Goal: Entertainment & Leisure: Consume media (video, audio)

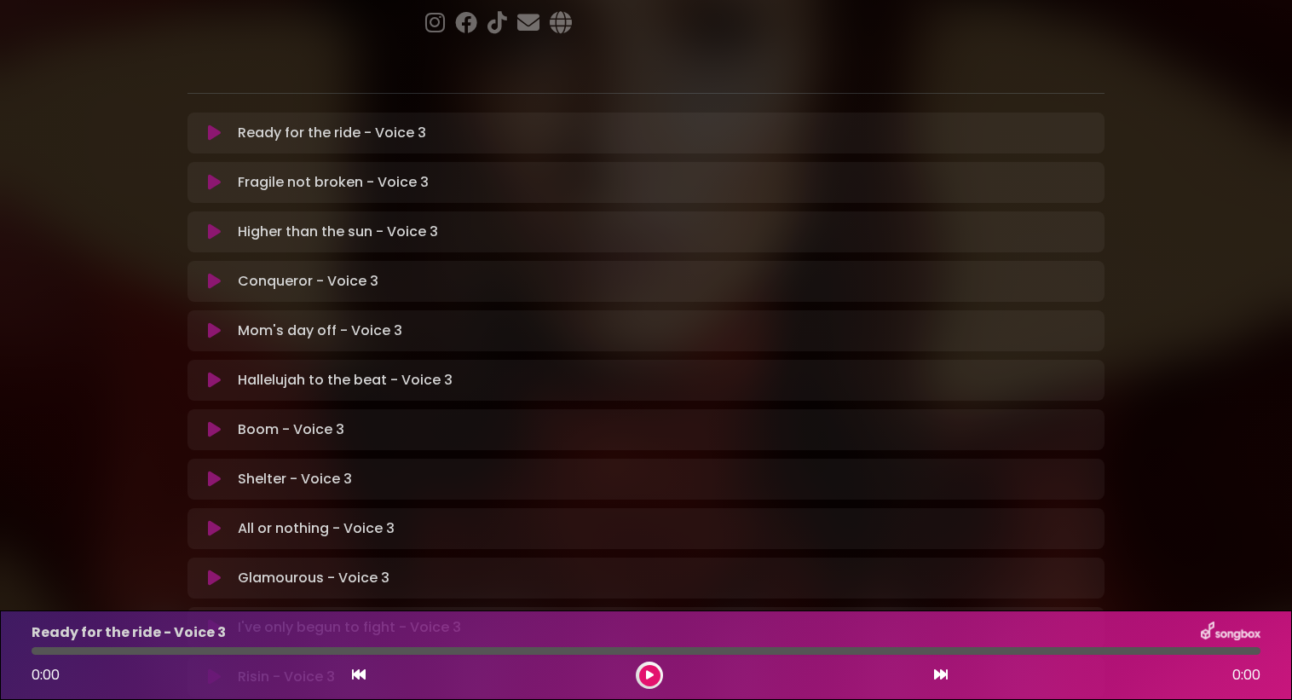
scroll to position [300, 0]
click at [269, 566] on p "Glamourous - Voice 3 Loading Track..." at bounding box center [314, 576] width 152 height 20
click at [308, 556] on div "Glamourous - Voice 3 Loading Track... Your Feedback" at bounding box center [646, 576] width 917 height 41
click at [208, 556] on div "Glamourous - Voice 3 Loading Track... Your Feedback" at bounding box center [646, 576] width 917 height 41
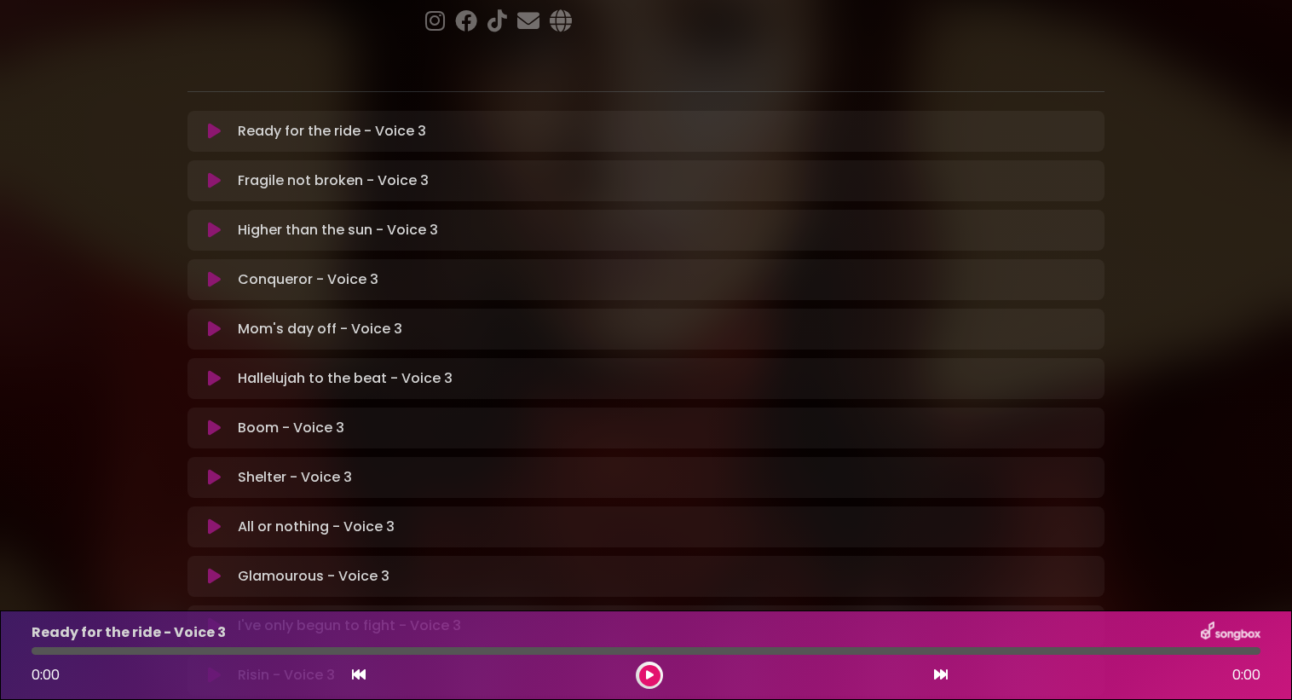
click at [208, 556] on div "Glamourous - Voice 3 Loading Track... Your Feedback" at bounding box center [646, 576] width 917 height 41
click at [294, 566] on p "Glamourous - Voice 3 Loading Track..." at bounding box center [314, 576] width 152 height 20
click at [251, 566] on p "Glamourous - Voice 3 Loading Track..." at bounding box center [314, 576] width 152 height 20
drag, startPoint x: 251, startPoint y: 517, endPoint x: 225, endPoint y: 516, distance: 25.6
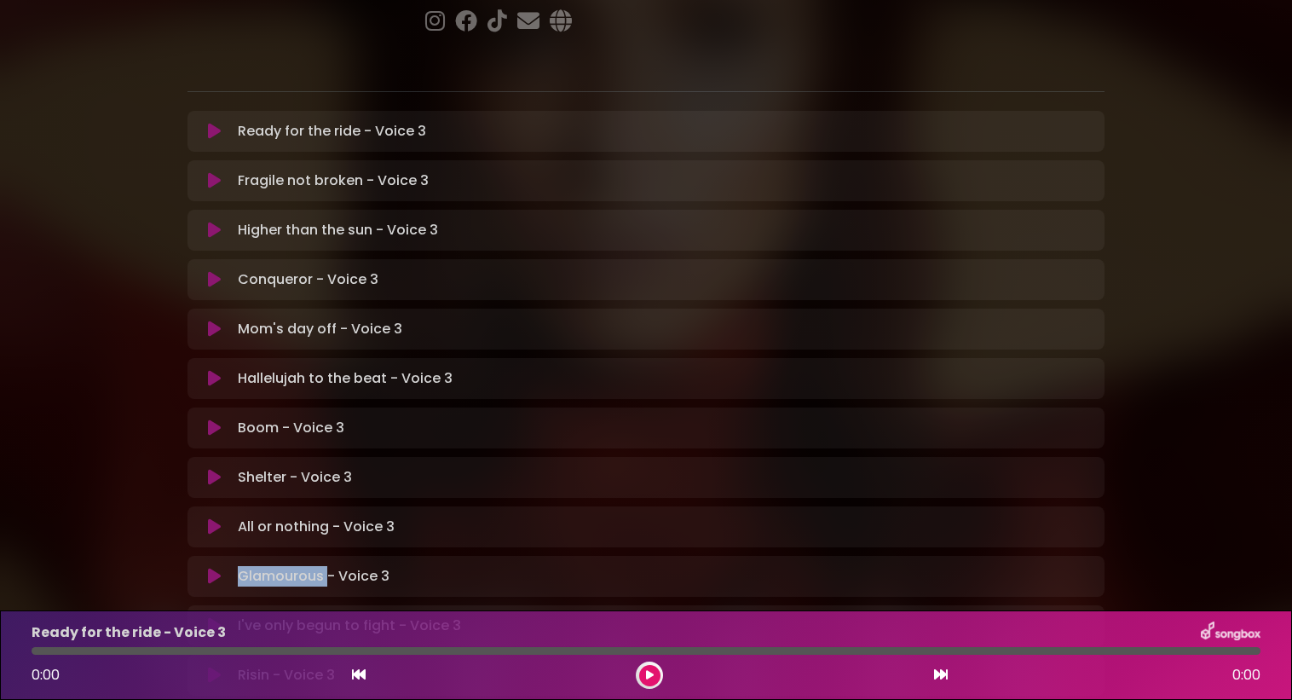
click at [225, 568] on button at bounding box center [214, 576] width 33 height 17
click at [944, 670] on icon at bounding box center [941, 674] width 14 height 14
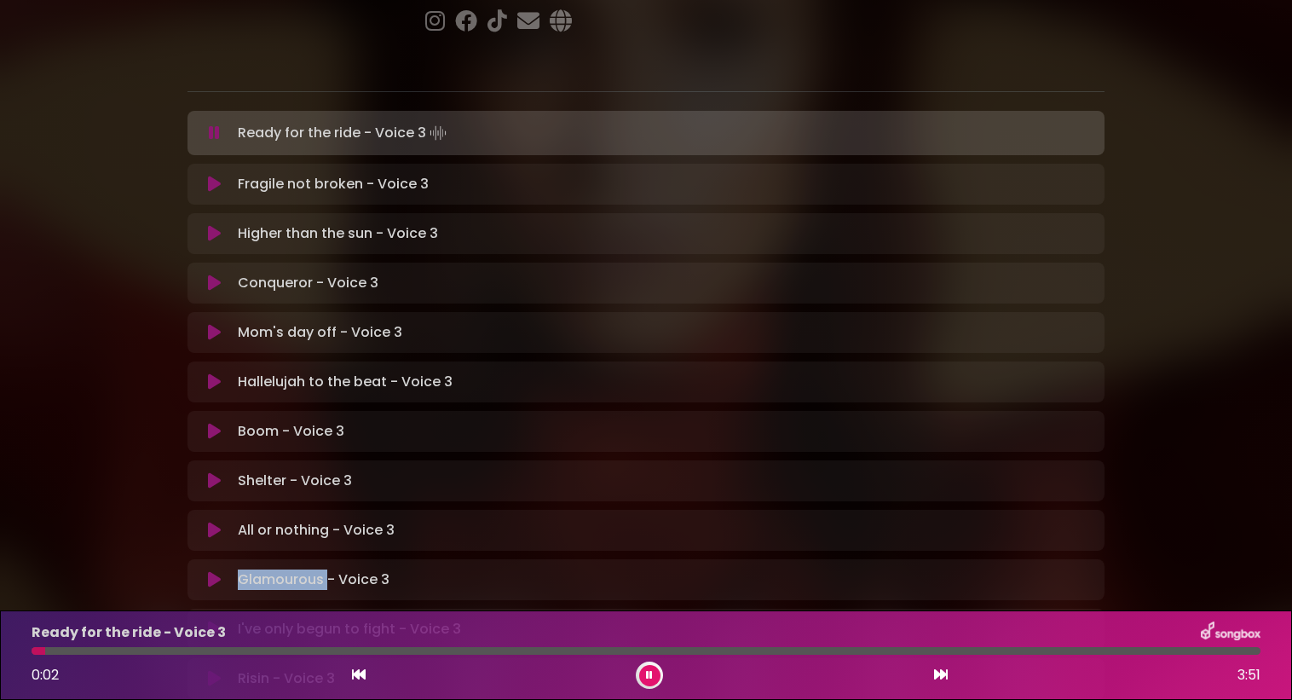
click at [352, 684] on button at bounding box center [358, 675] width 15 height 22
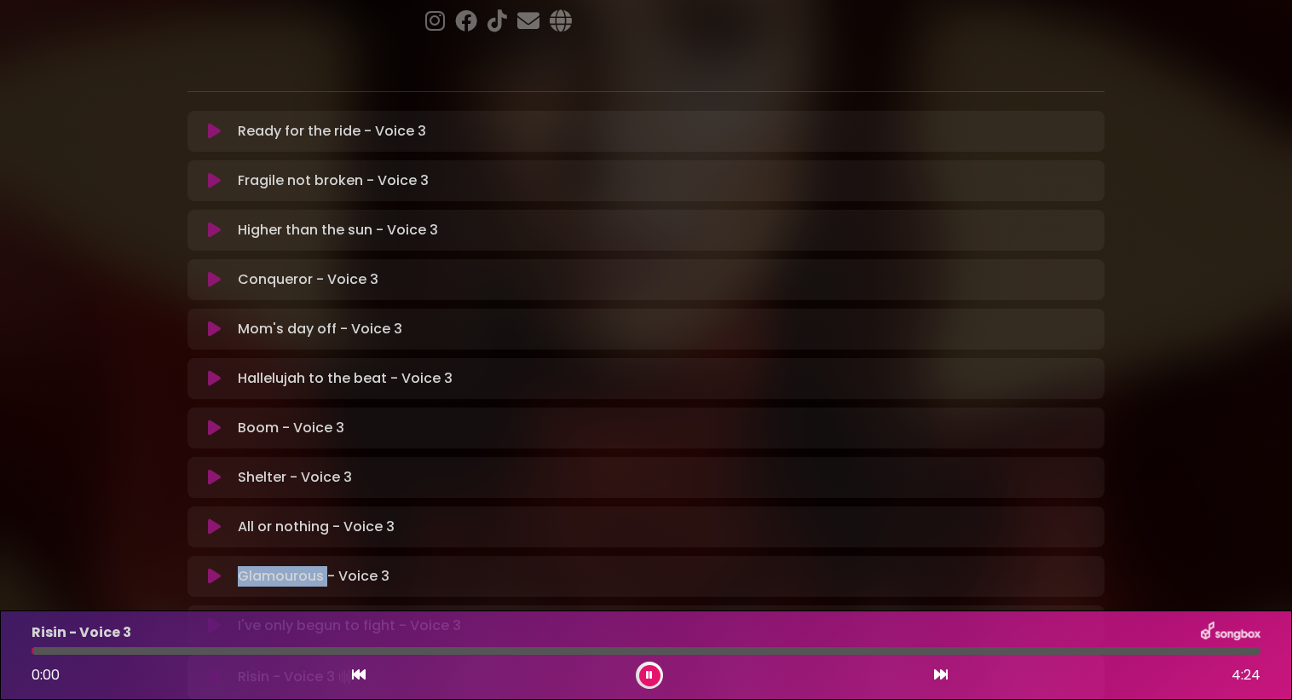
click at [363, 676] on icon at bounding box center [359, 674] width 14 height 14
click at [363, 674] on icon at bounding box center [359, 674] width 14 height 14
click at [356, 672] on icon at bounding box center [359, 674] width 14 height 14
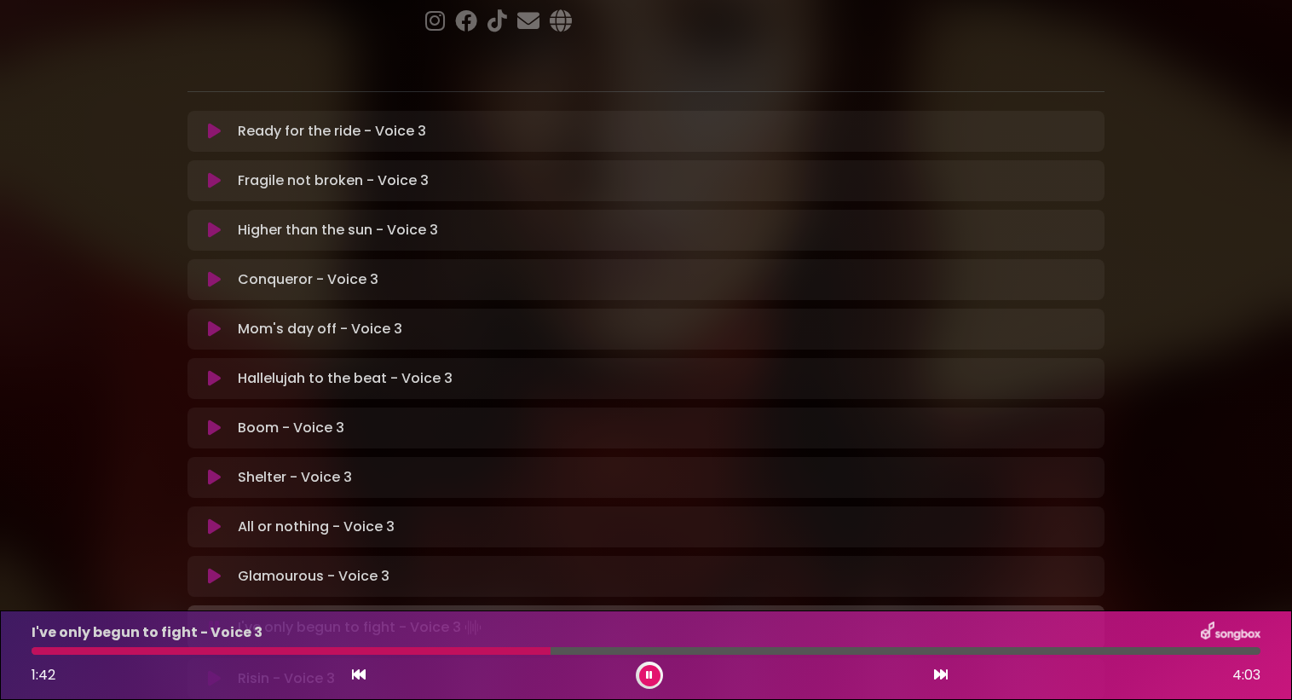
drag, startPoint x: 609, startPoint y: 647, endPoint x: 551, endPoint y: 650, distance: 58.1
click at [551, 650] on div at bounding box center [646, 651] width 1229 height 8
drag, startPoint x: 561, startPoint y: 646, endPoint x: 501, endPoint y: 641, distance: 59.9
click at [501, 641] on div "I've only begun to fight - Voice 3 1:46 4:03" at bounding box center [646, 654] width 1250 height 67
click at [702, 652] on div at bounding box center [393, 651] width 722 height 8
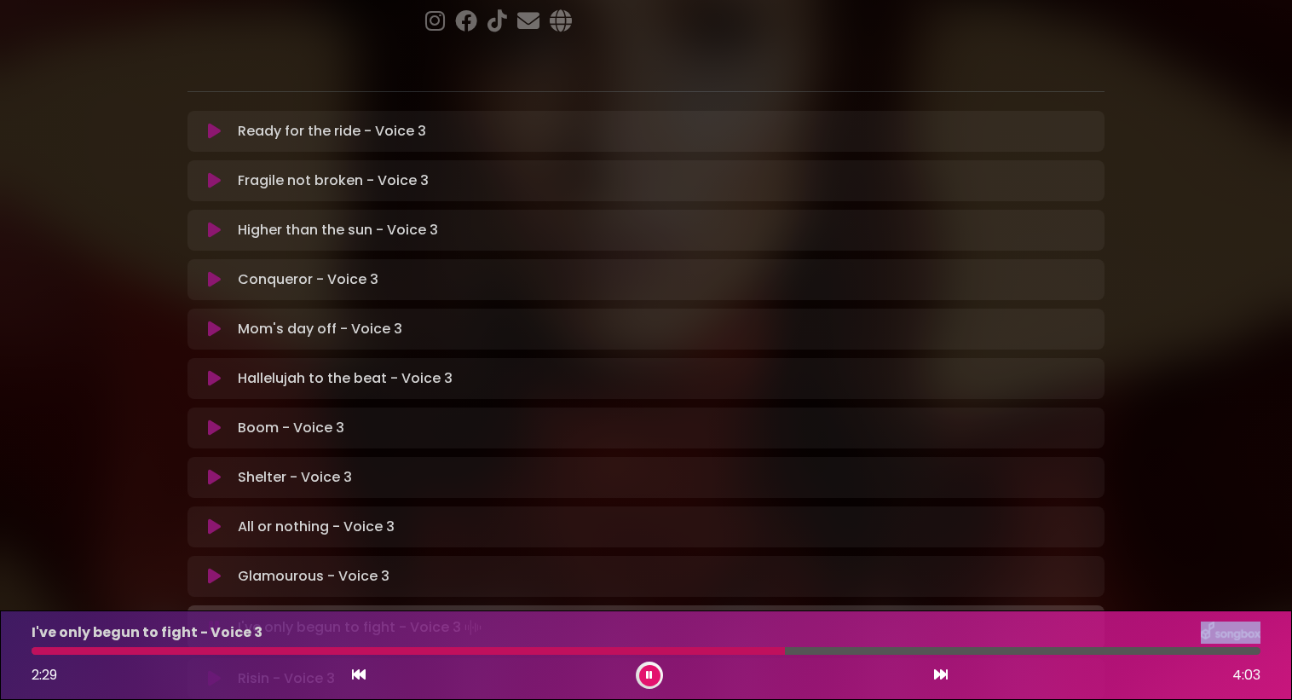
click at [674, 649] on div at bounding box center [408, 651] width 753 height 8
click at [731, 651] on div at bounding box center [417, 651] width 770 height 8
click at [662, 647] on div at bounding box center [385, 651] width 706 height 8
click at [706, 667] on div "2:22 4:03" at bounding box center [646, 674] width 1250 height 27
click at [700, 651] on div at bounding box center [394, 651] width 725 height 8
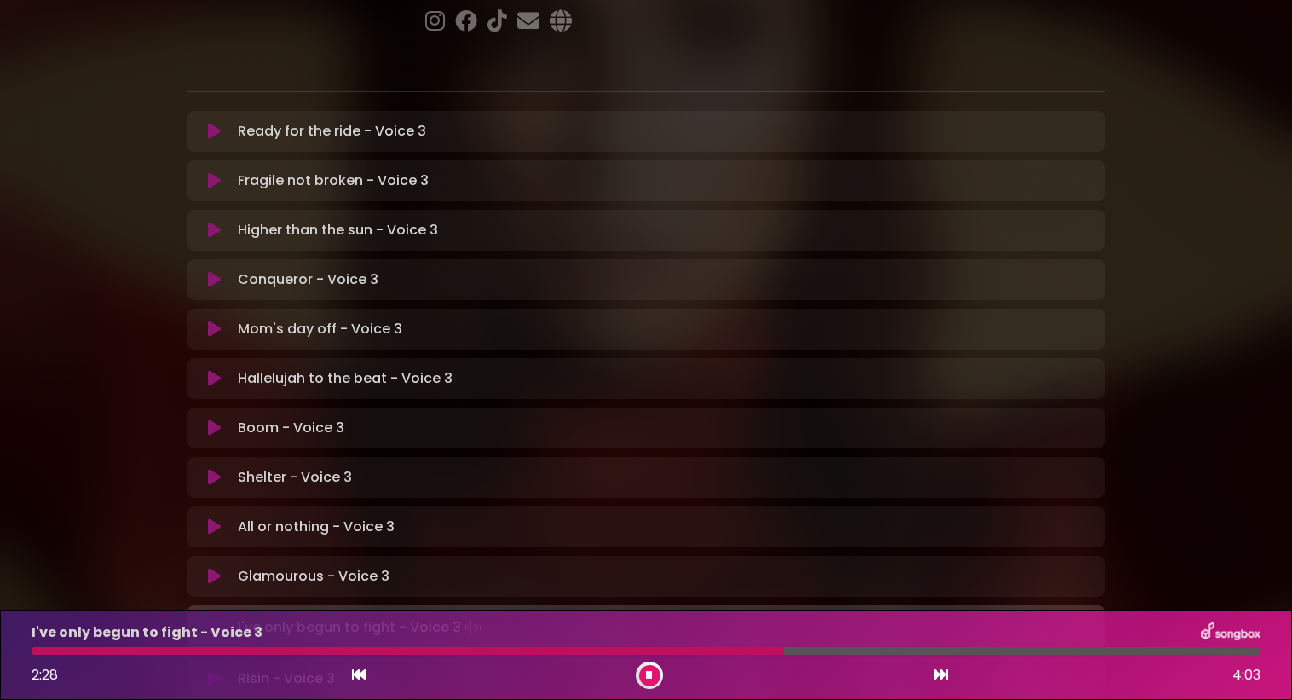
click at [711, 654] on div at bounding box center [408, 651] width 753 height 8
click at [699, 650] on div at bounding box center [388, 651] width 713 height 8
click at [715, 667] on div "2:33 4:03" at bounding box center [646, 674] width 1250 height 27
click at [698, 663] on div "2:34 4:03" at bounding box center [646, 674] width 1250 height 27
click at [681, 652] on div at bounding box center [423, 651] width 783 height 8
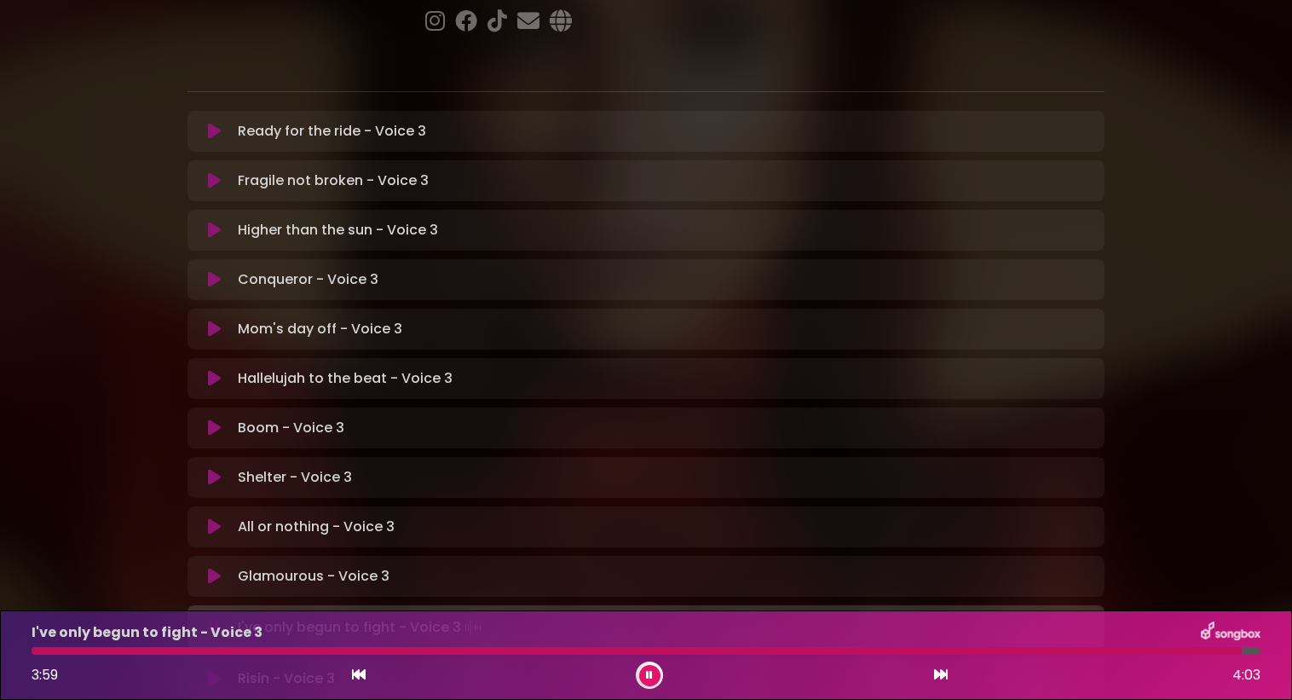
click at [1063, 638] on div "I've only begun to fight - Voice 3" at bounding box center [646, 632] width 1250 height 22
click at [1059, 667] on div "3:59 4:03" at bounding box center [646, 674] width 1250 height 27
click at [1079, 654] on div at bounding box center [640, 651] width 1217 height 8
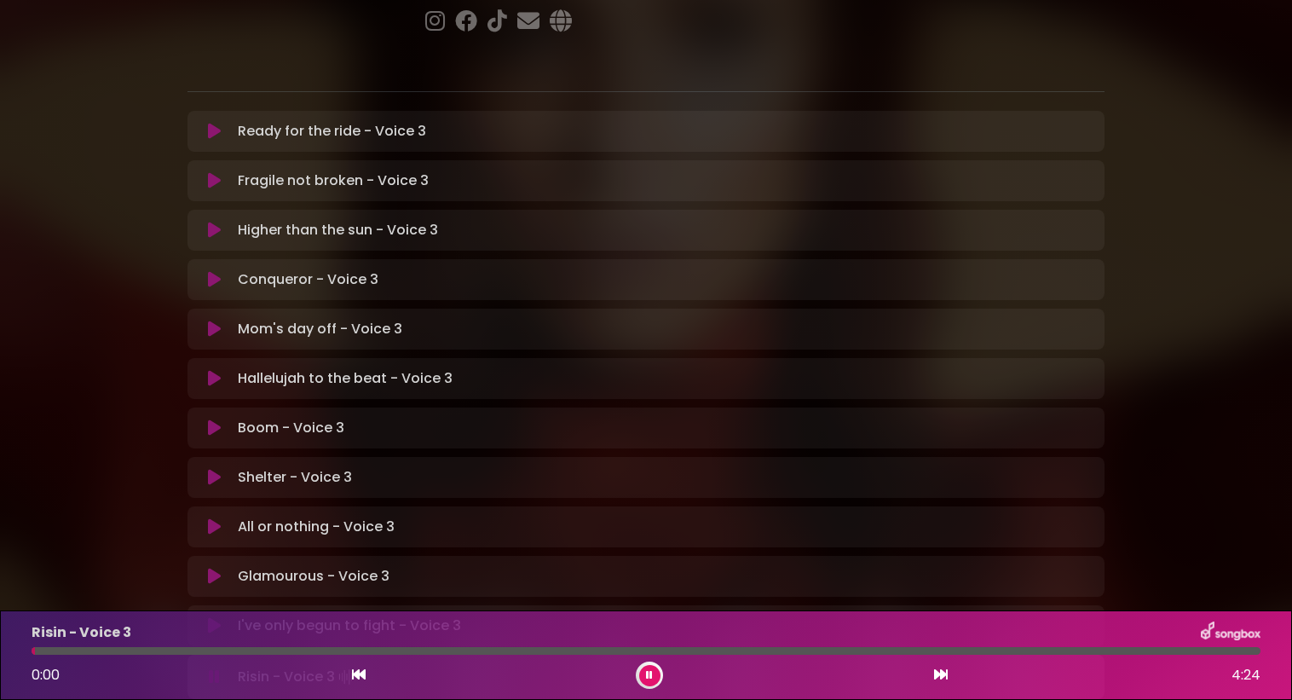
click at [361, 615] on p "I've only begun to fight - Voice 3 Loading Track..." at bounding box center [349, 625] width 223 height 20
click at [226, 617] on button at bounding box center [214, 625] width 33 height 17
click at [364, 674] on icon at bounding box center [359, 674] width 14 height 14
click at [646, 663] on div at bounding box center [649, 674] width 27 height 27
click at [654, 674] on button at bounding box center [649, 675] width 21 height 21
